Goal: Task Accomplishment & Management: Use online tool/utility

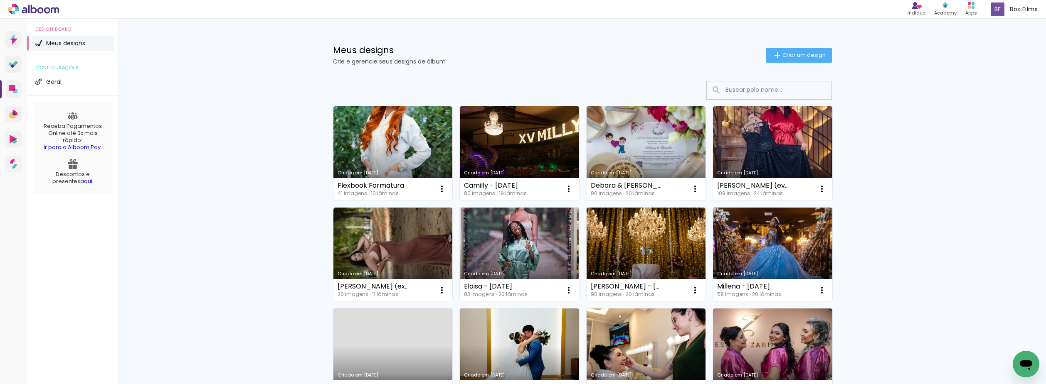
click at [542, 228] on link "Criado em [DATE]" at bounding box center [519, 255] width 119 height 94
click at [384, 225] on link "Criado em [DATE]" at bounding box center [392, 255] width 119 height 94
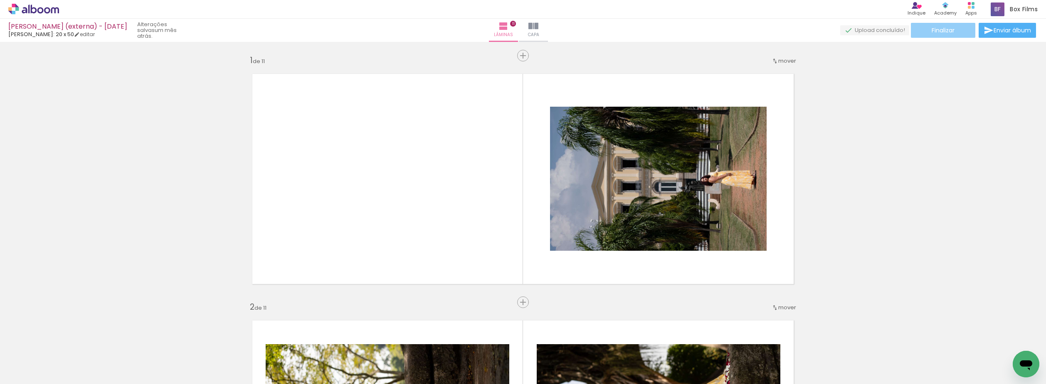
click at [963, 30] on paper-button "Finalizar" at bounding box center [942, 30] width 64 height 15
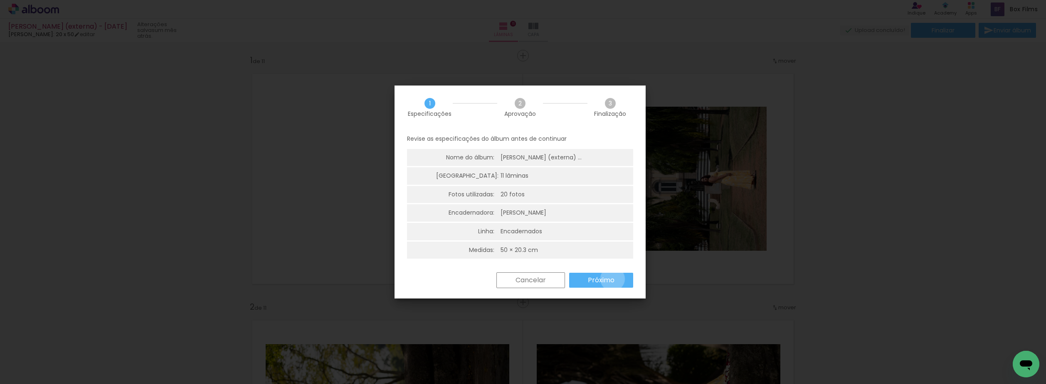
click at [0, 0] on slot "Próximo" at bounding box center [0, 0] width 0 height 0
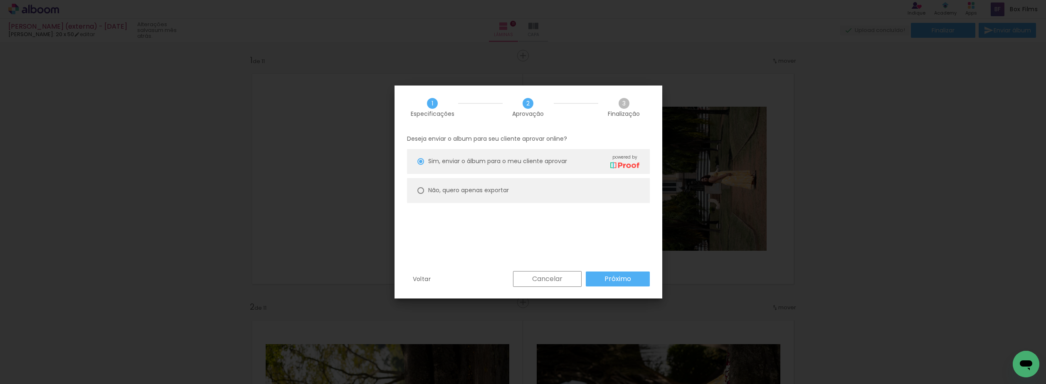
click at [595, 200] on paper-radio-button "Não, quero apenas exportar" at bounding box center [528, 190] width 243 height 25
type paper-radio-button "on"
click at [599, 280] on paper-button "Próximo" at bounding box center [618, 279] width 64 height 15
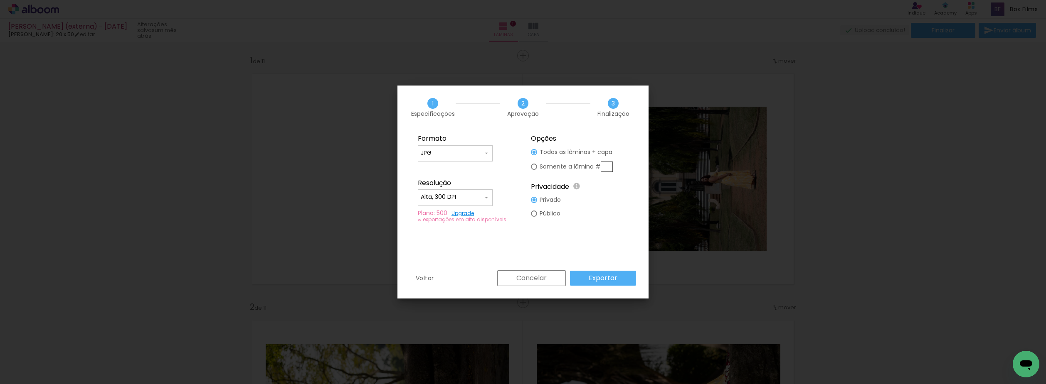
click at [462, 200] on input "Alta, 300 DPI" at bounding box center [452, 197] width 62 height 8
click at [465, 214] on paper-item "Baixa" at bounding box center [455, 212] width 75 height 17
type input "Baixa"
click at [588, 277] on paper-button "Exportar" at bounding box center [603, 278] width 66 height 15
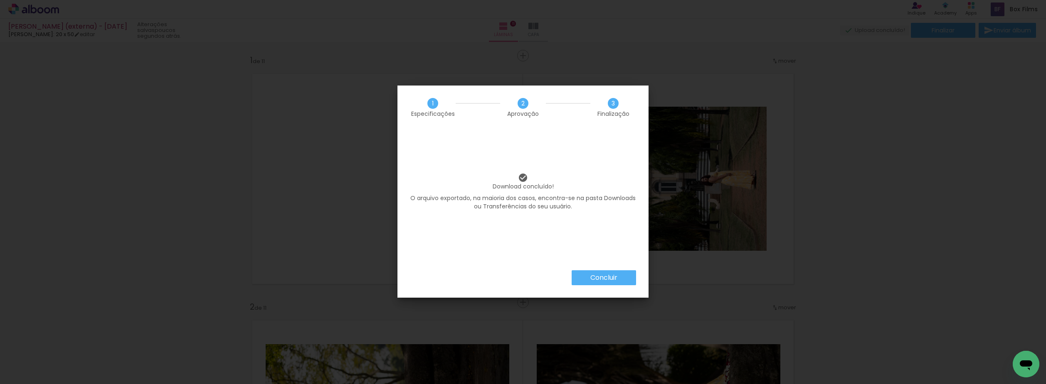
click at [0, 0] on slot "Concluir" at bounding box center [0, 0] width 0 height 0
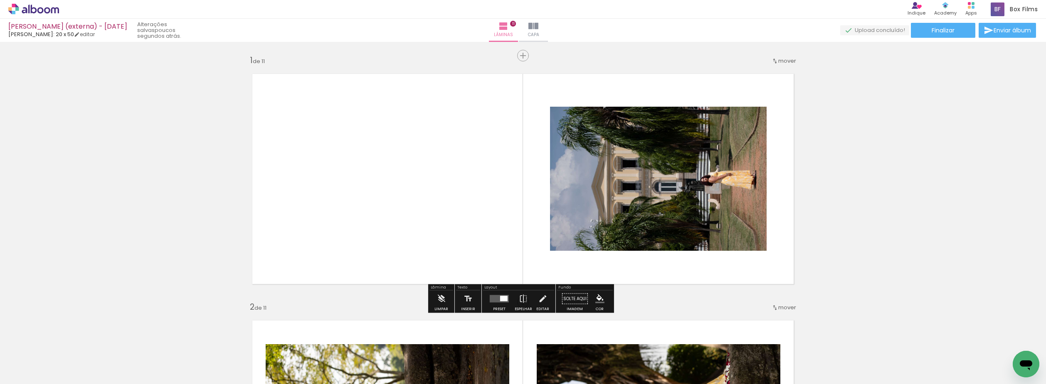
click at [42, 11] on icon at bounding box center [33, 9] width 51 height 11
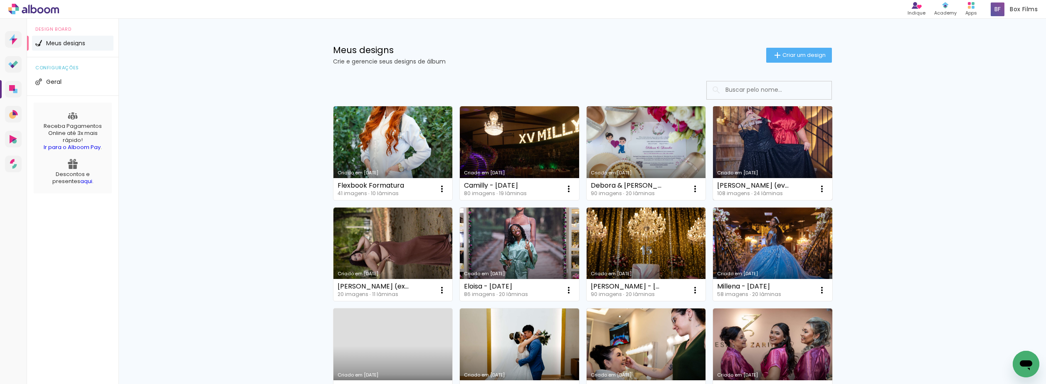
click at [763, 153] on link "Criado em [DATE]" at bounding box center [772, 153] width 119 height 94
click at [640, 64] on p "Crie e gerencie seus designs de álbum" at bounding box center [549, 62] width 433 height 6
click at [768, 150] on link "Criado em [DATE]" at bounding box center [772, 153] width 119 height 94
